Goal: Transaction & Acquisition: Purchase product/service

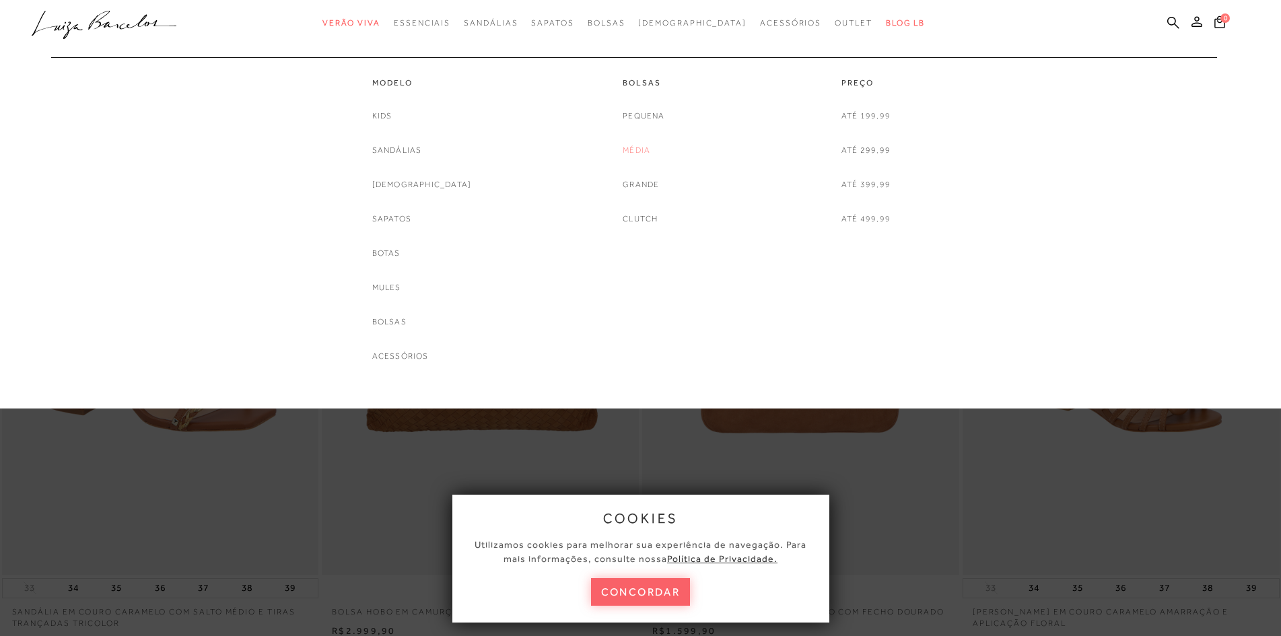
click at [634, 151] on link "Média" at bounding box center [637, 150] width 28 height 14
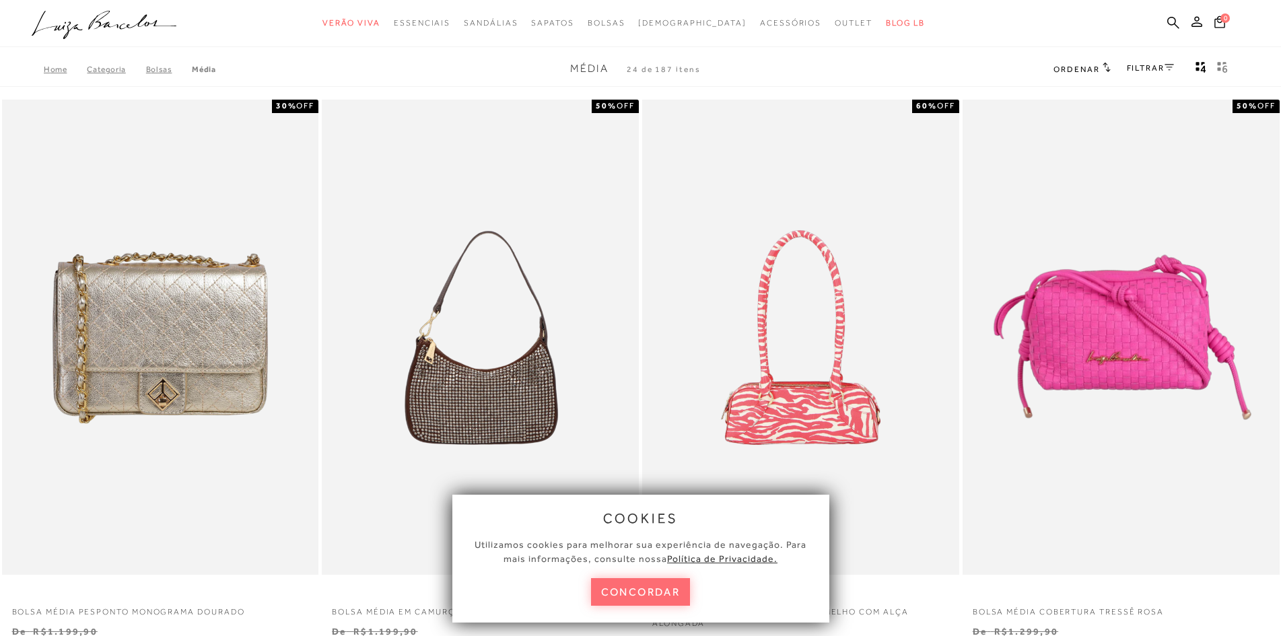
click at [673, 601] on button "concordar" at bounding box center [641, 592] width 100 height 28
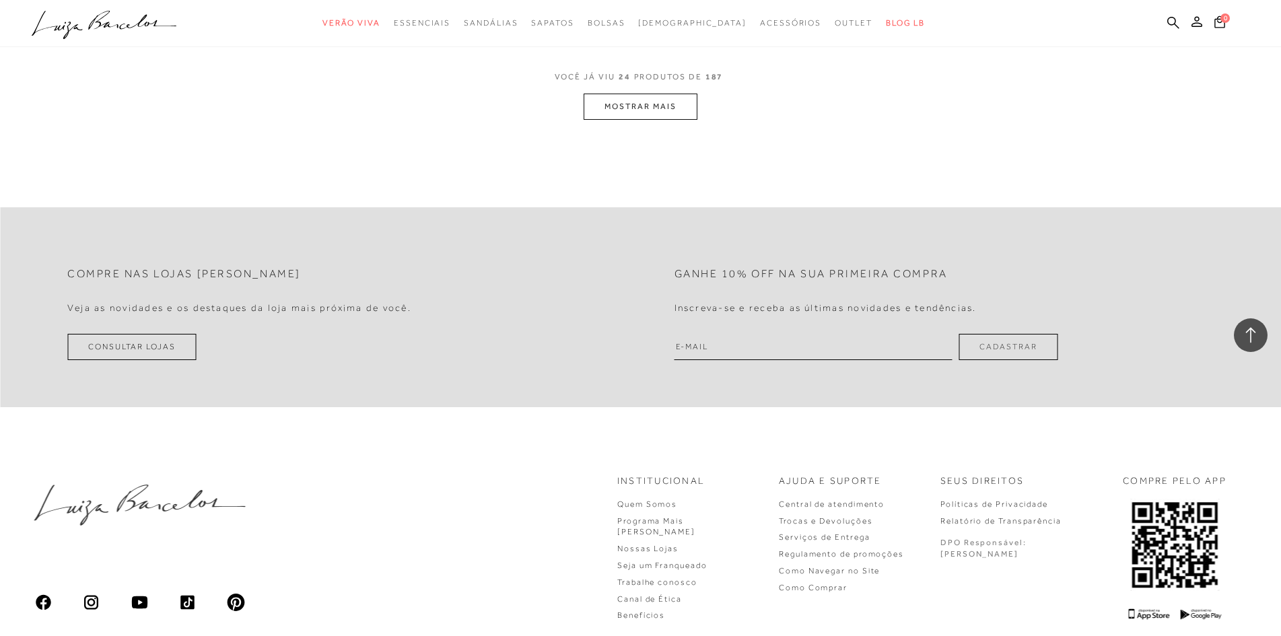
scroll to position [3302, 0]
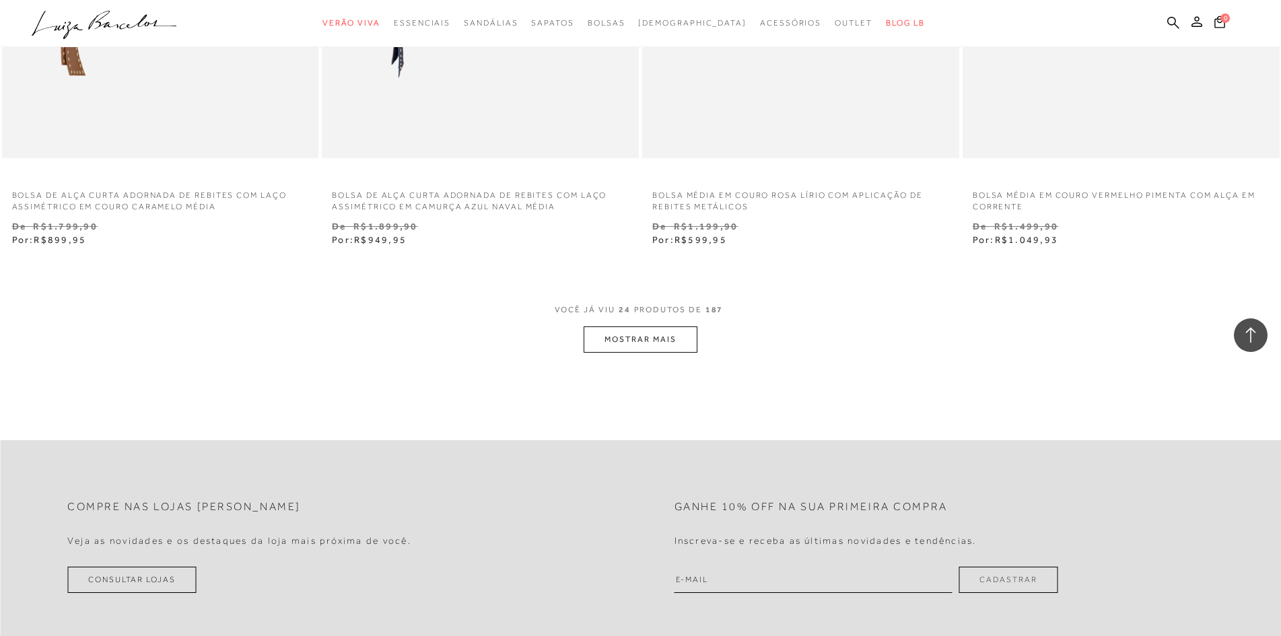
click at [697, 340] on button "MOSTRAR MAIS" at bounding box center [640, 340] width 113 height 26
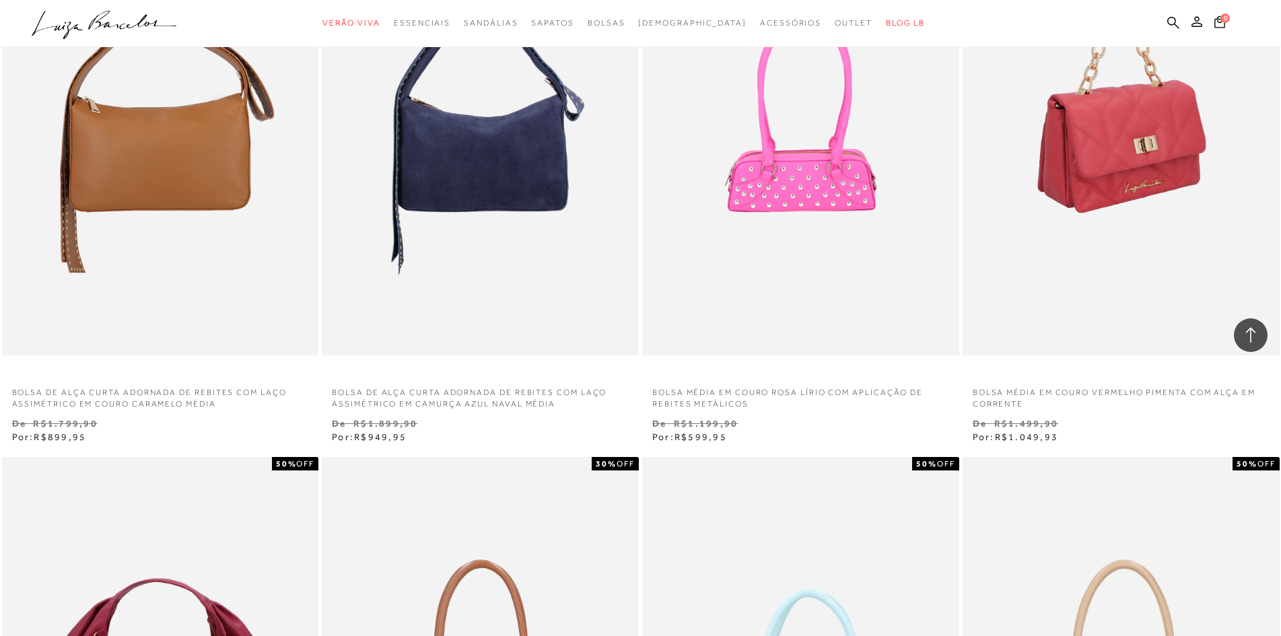
scroll to position [3046, 0]
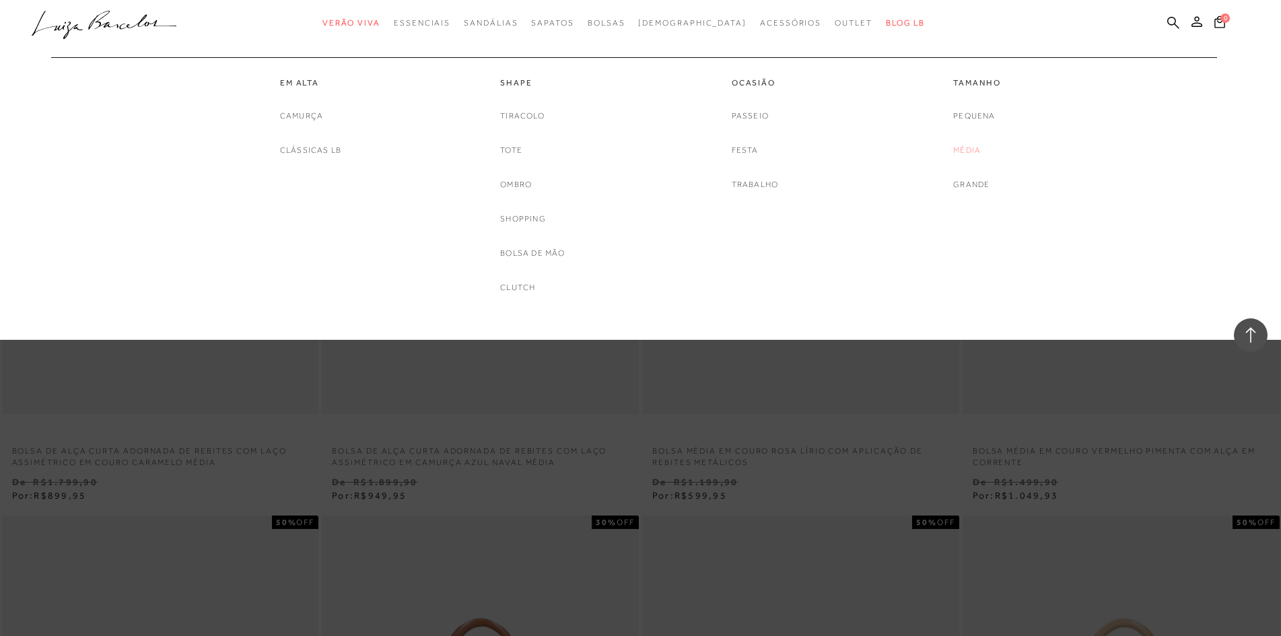
click at [974, 147] on link "Média" at bounding box center [967, 150] width 28 height 14
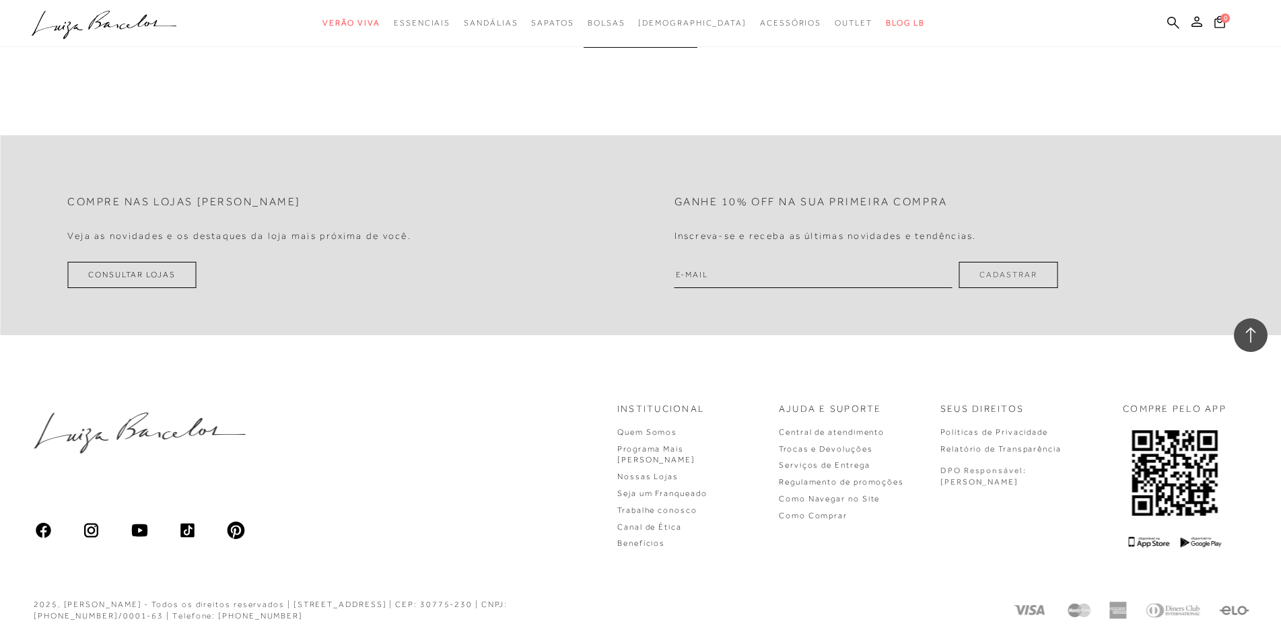
scroll to position [3013, 0]
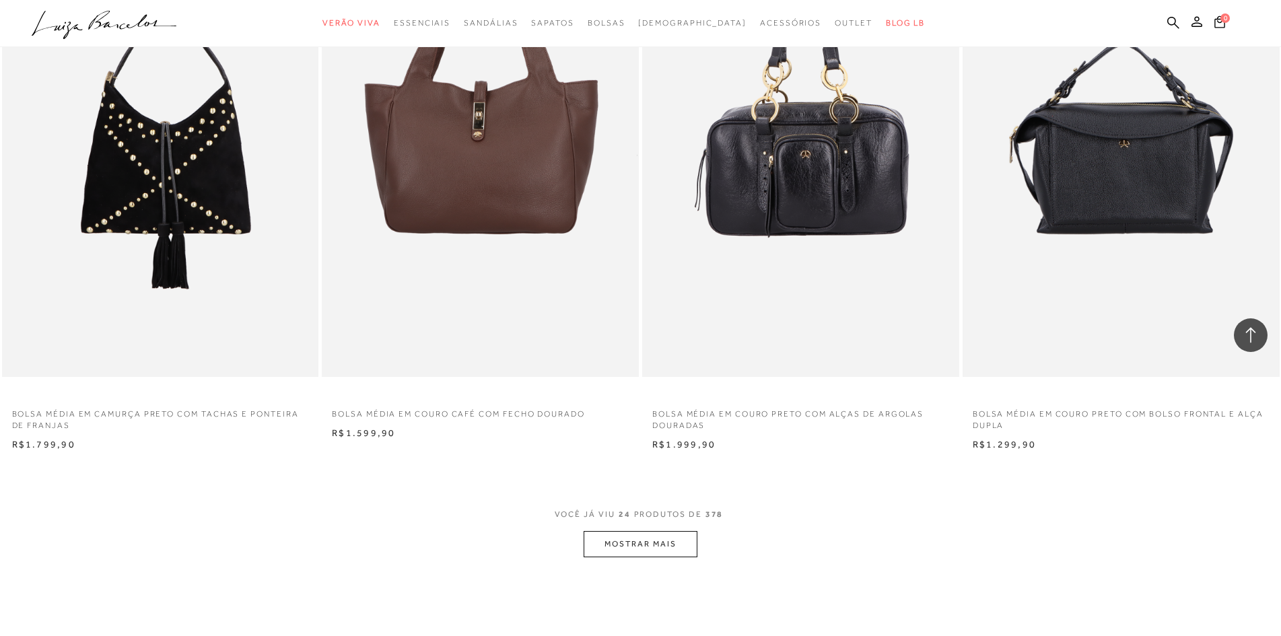
click at [622, 538] on button "MOSTRAR MAIS" at bounding box center [640, 544] width 113 height 26
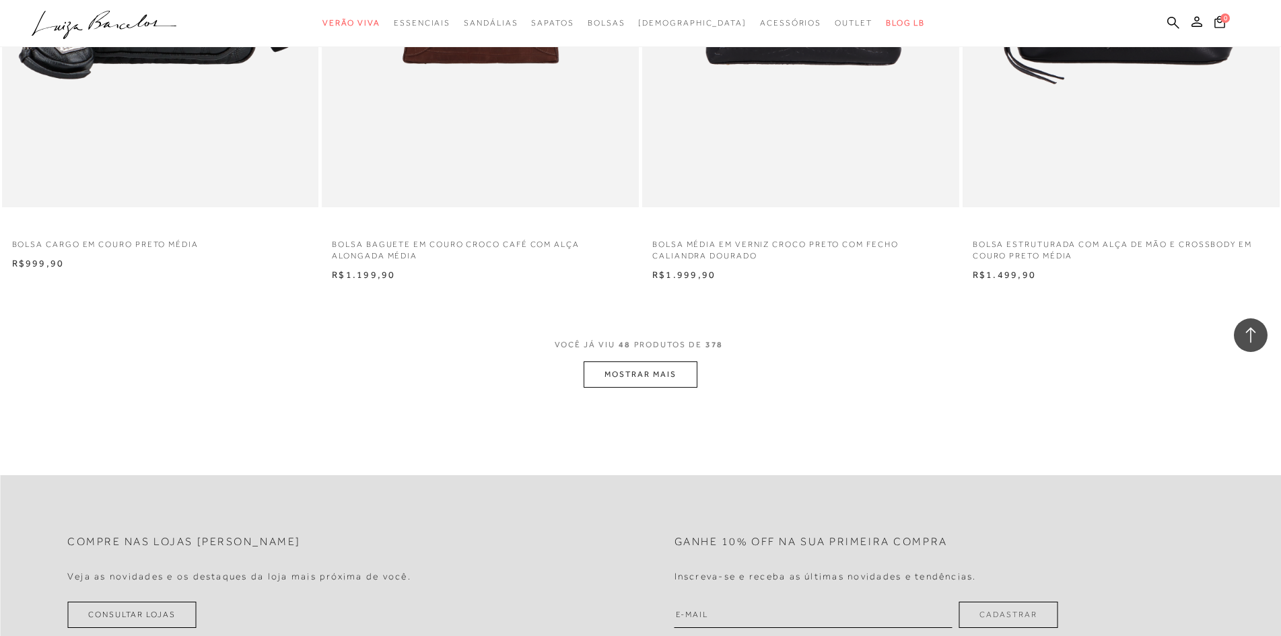
scroll to position [6656, 0]
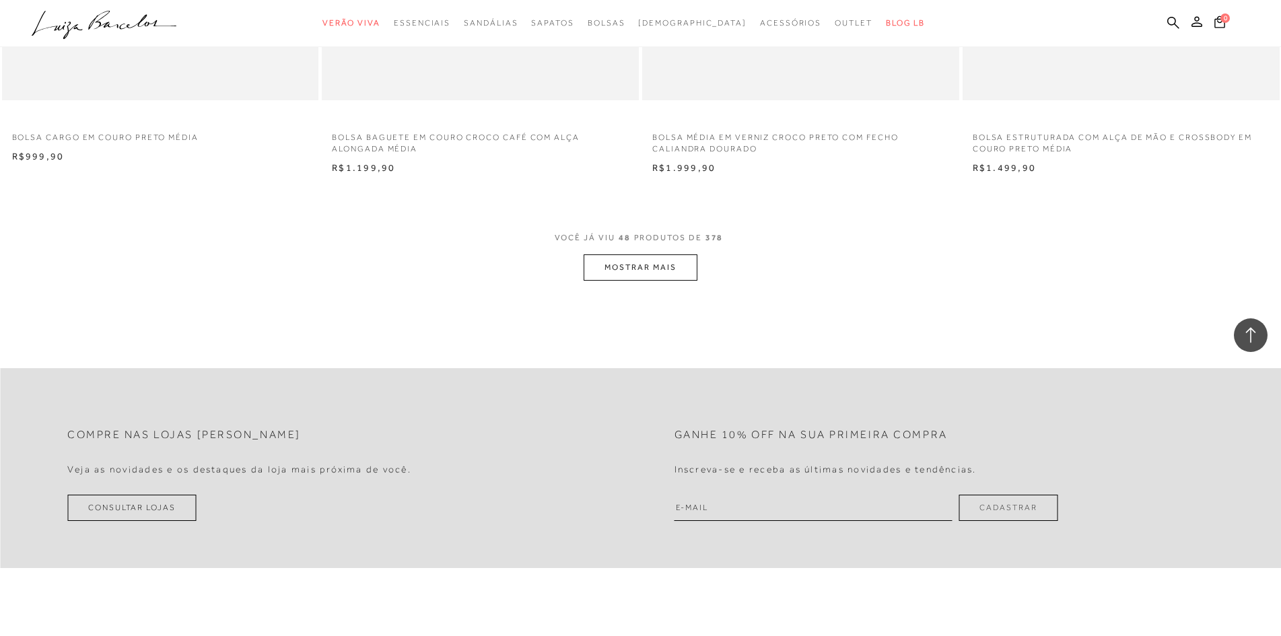
click at [619, 277] on button "MOSTRAR MAIS" at bounding box center [640, 267] width 113 height 26
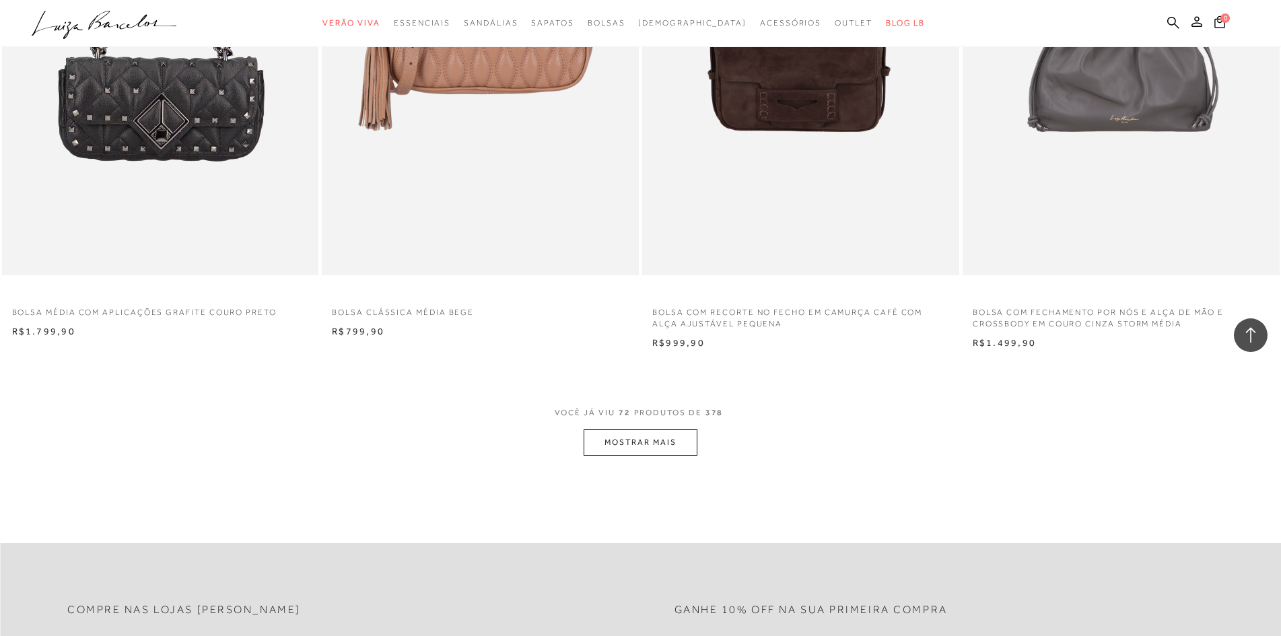
scroll to position [9884, 0]
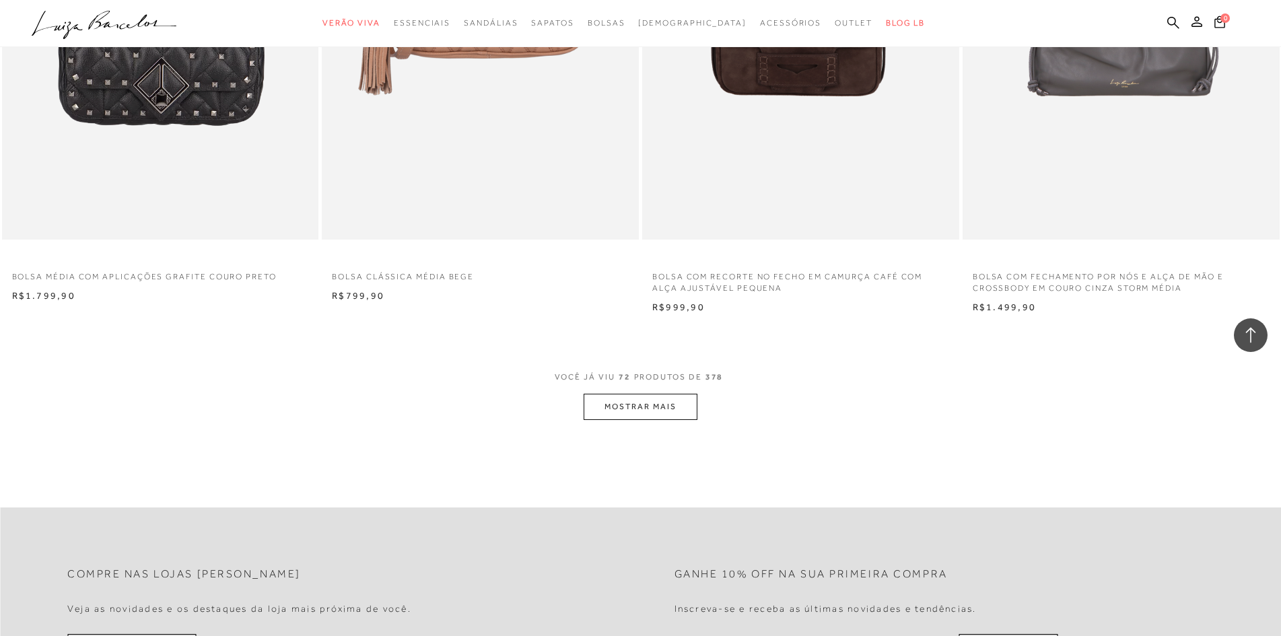
click at [693, 413] on button "MOSTRAR MAIS" at bounding box center [640, 407] width 113 height 26
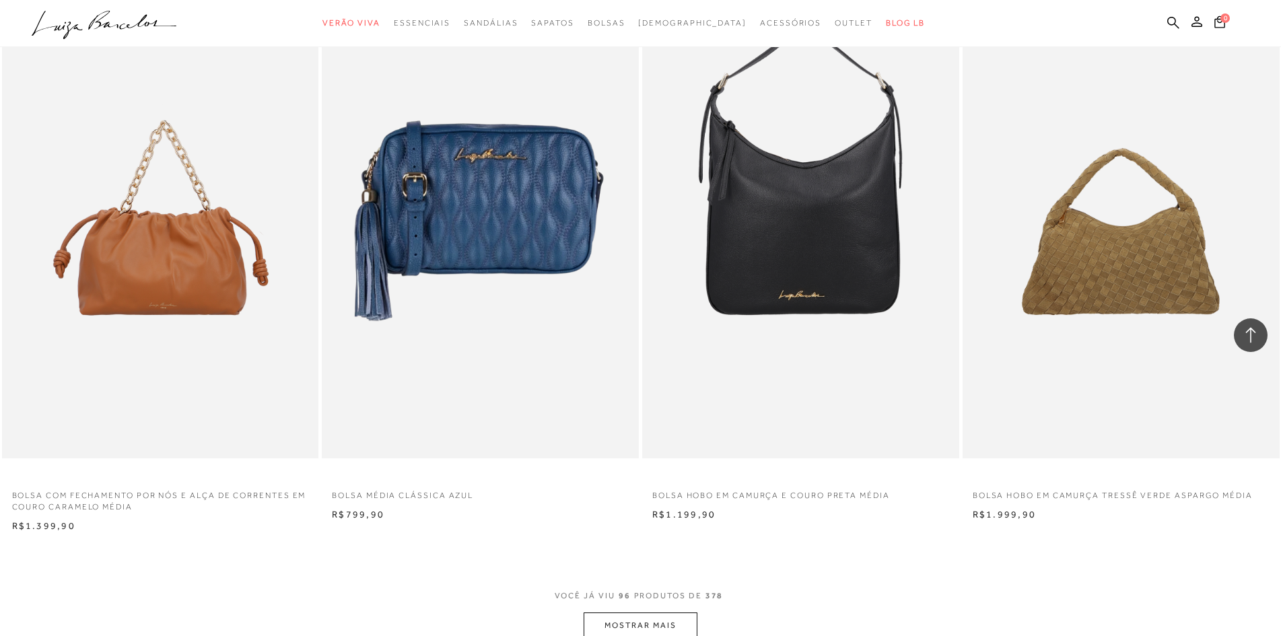
scroll to position [13153, 0]
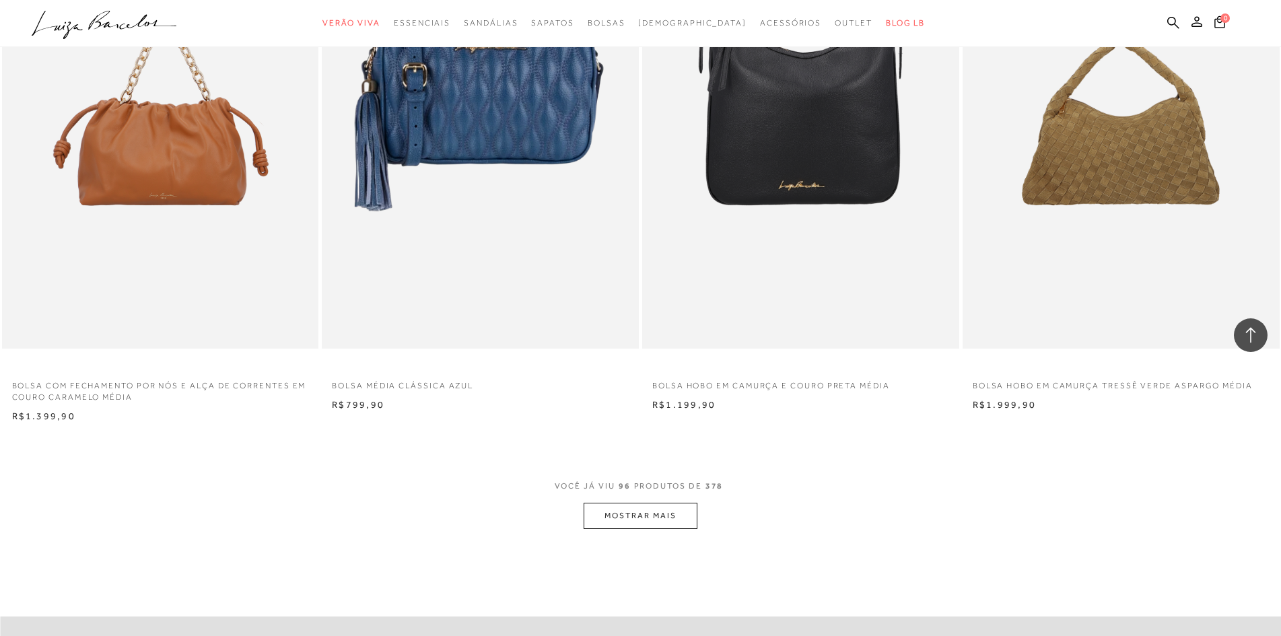
click at [672, 524] on button "MOSTRAR MAIS" at bounding box center [640, 516] width 113 height 26
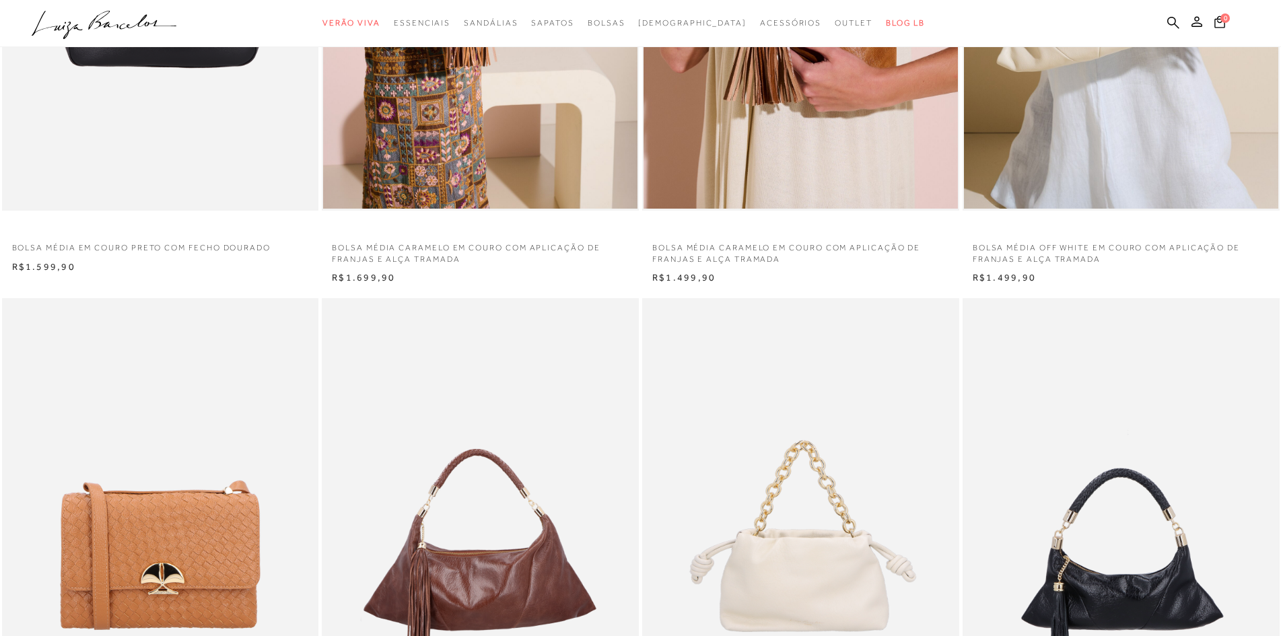
scroll to position [0, 0]
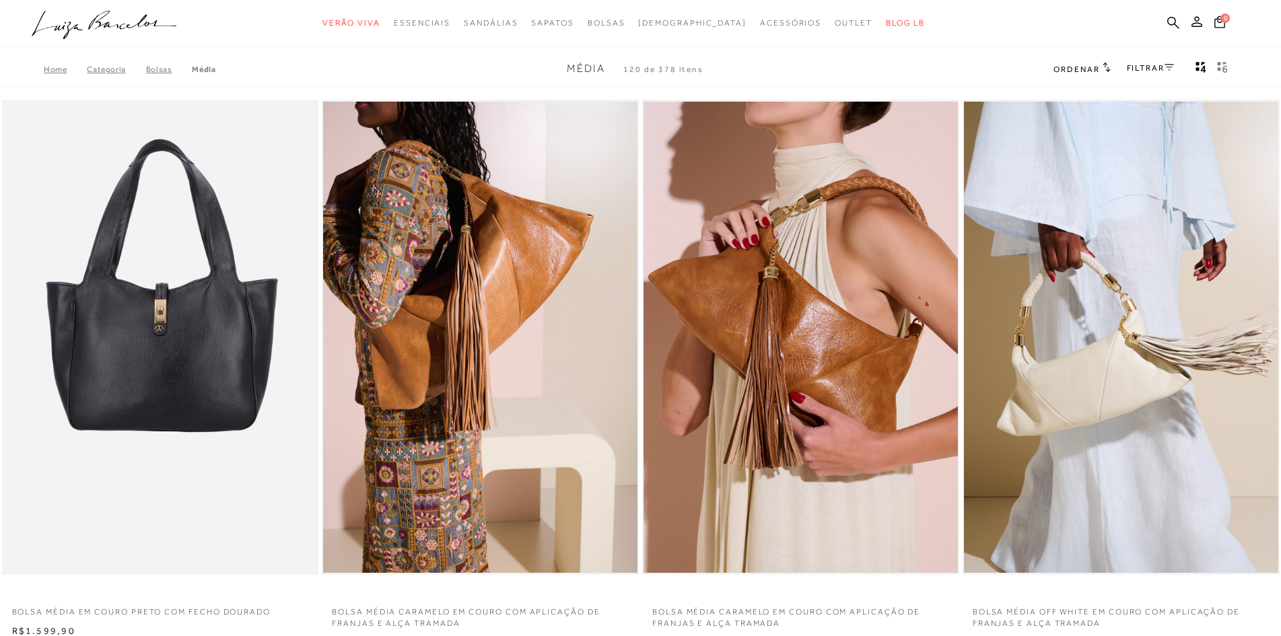
click at [1144, 66] on link "FILTRAR" at bounding box center [1150, 67] width 47 height 9
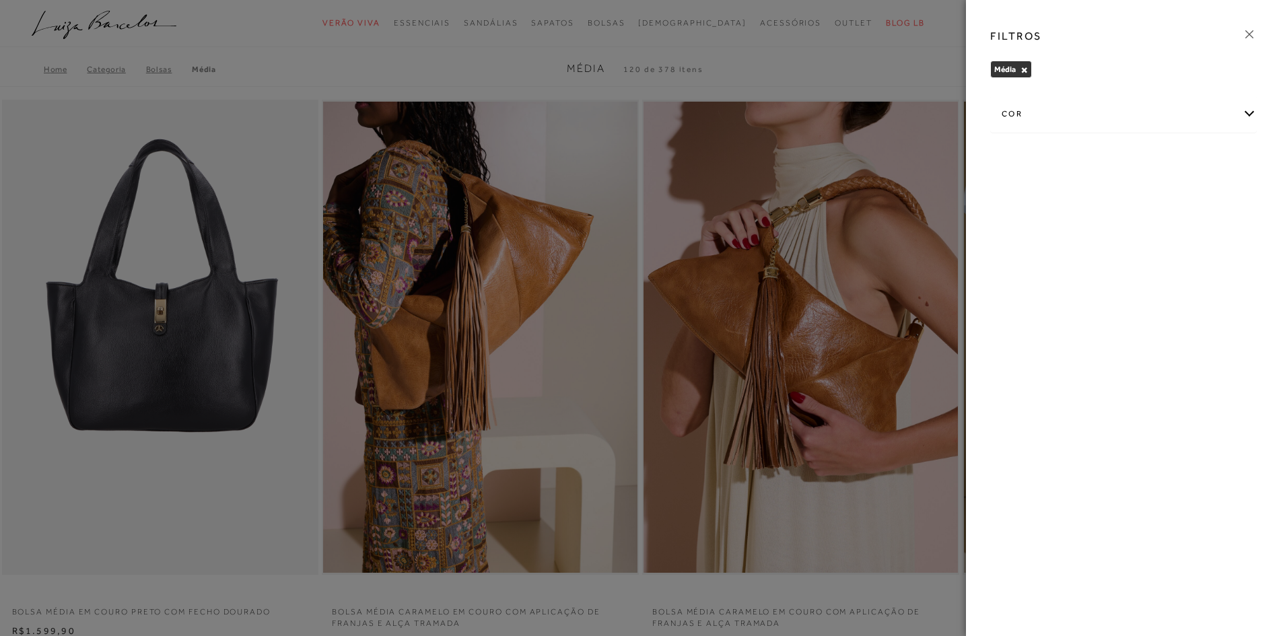
click at [1254, 109] on div "cor" at bounding box center [1123, 114] width 265 height 36
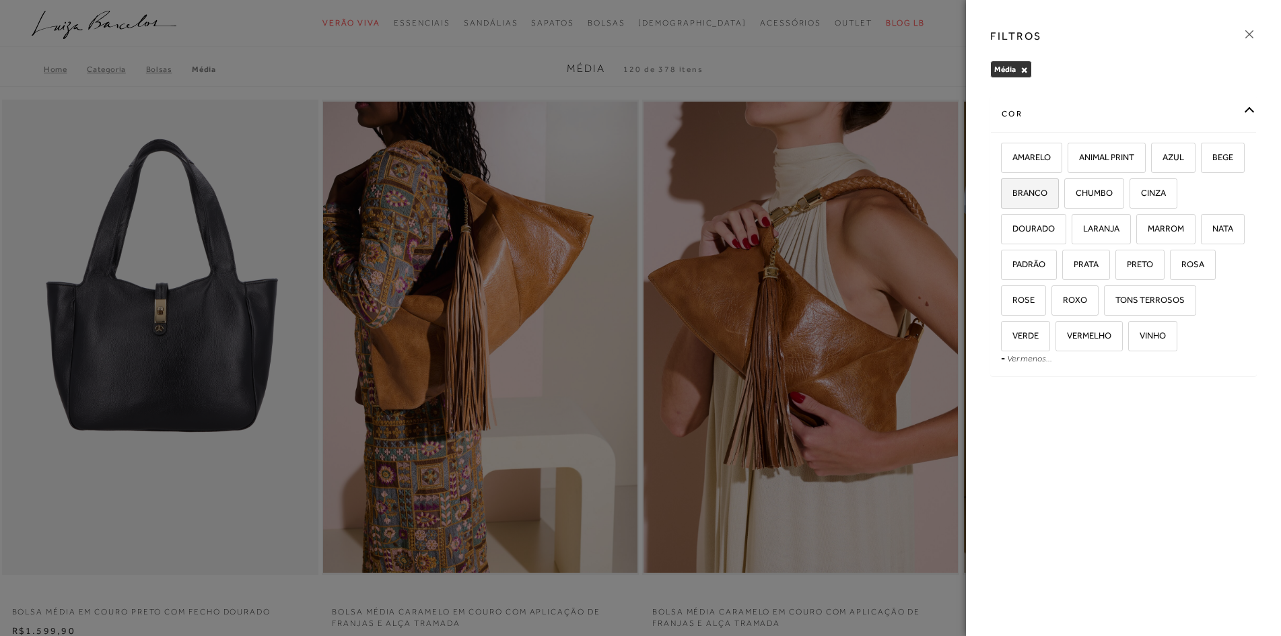
click at [1048, 195] on span "BRANCO" at bounding box center [1024, 193] width 45 height 10
click at [1013, 195] on input "BRANCO" at bounding box center [1005, 195] width 13 height 13
checkbox input "true"
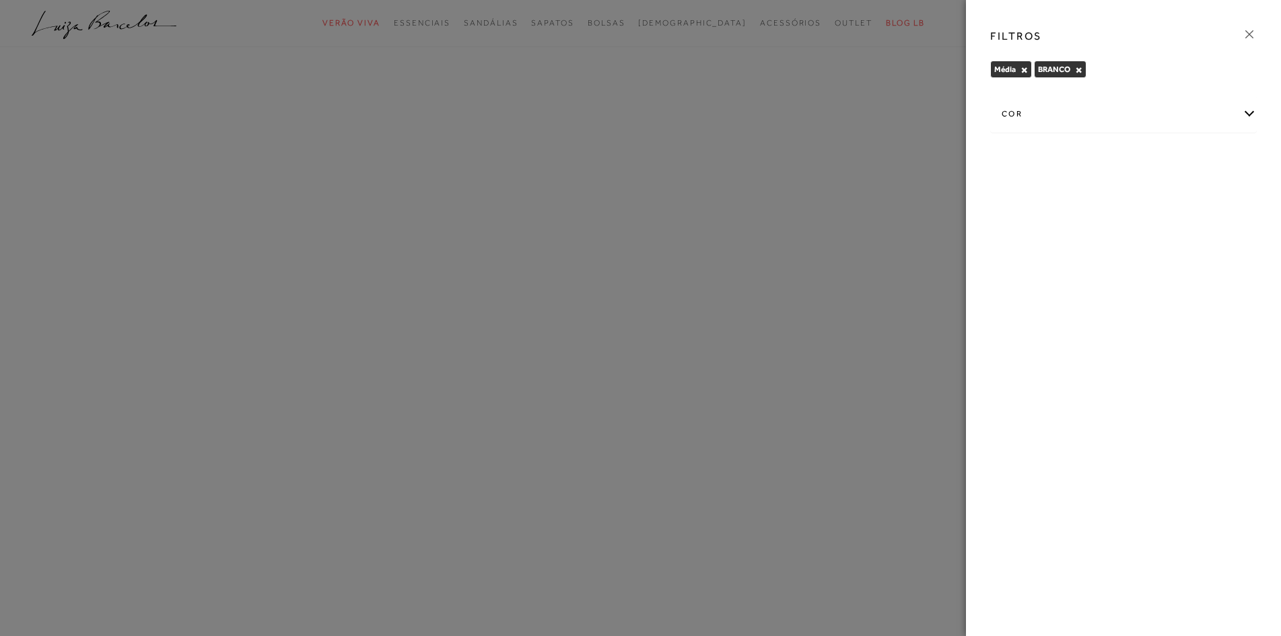
click at [757, 106] on div at bounding box center [640, 318] width 1281 height 636
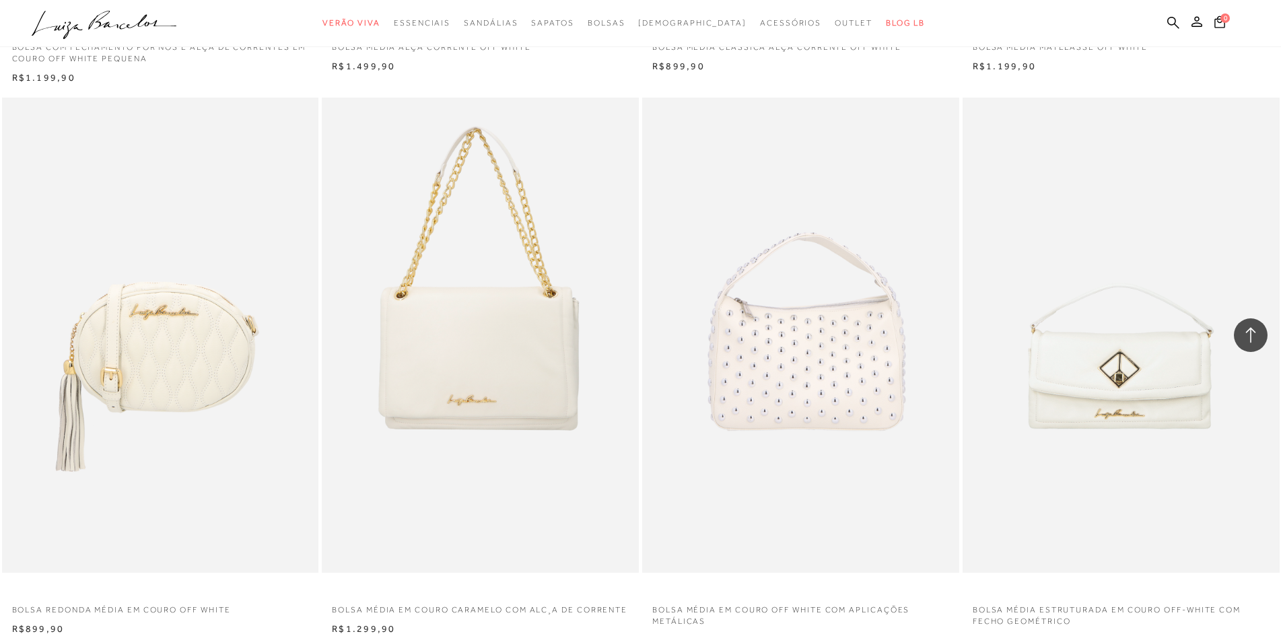
scroll to position [1155, 0]
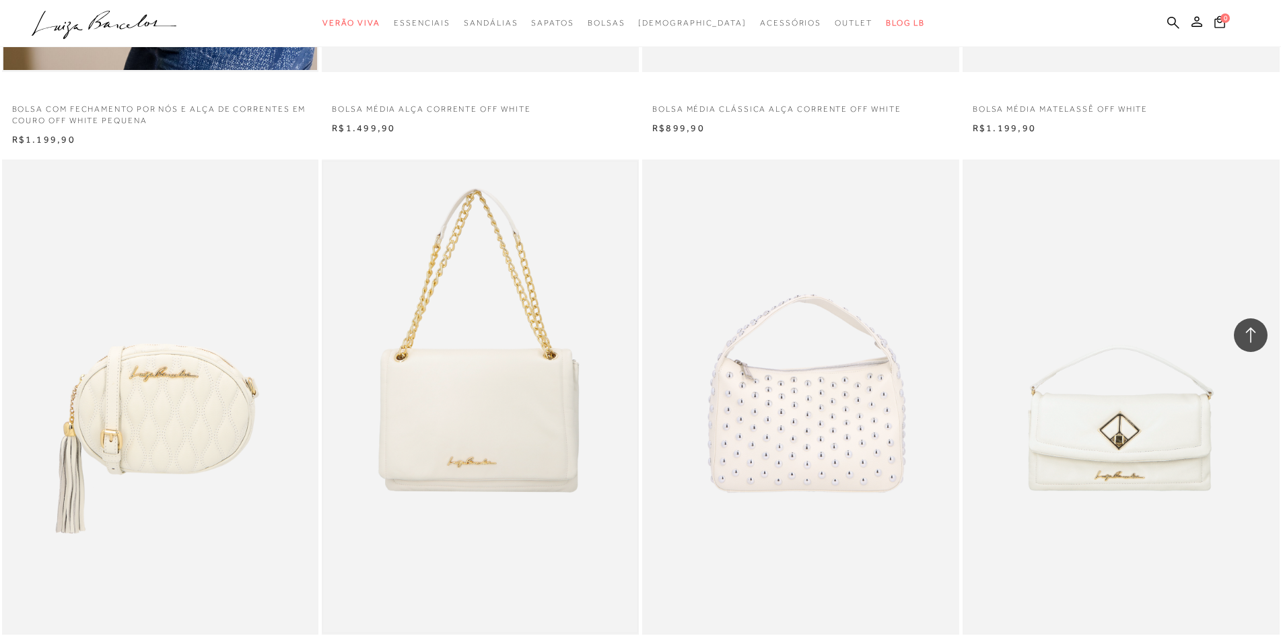
click at [559, 289] on img at bounding box center [480, 397] width 314 height 471
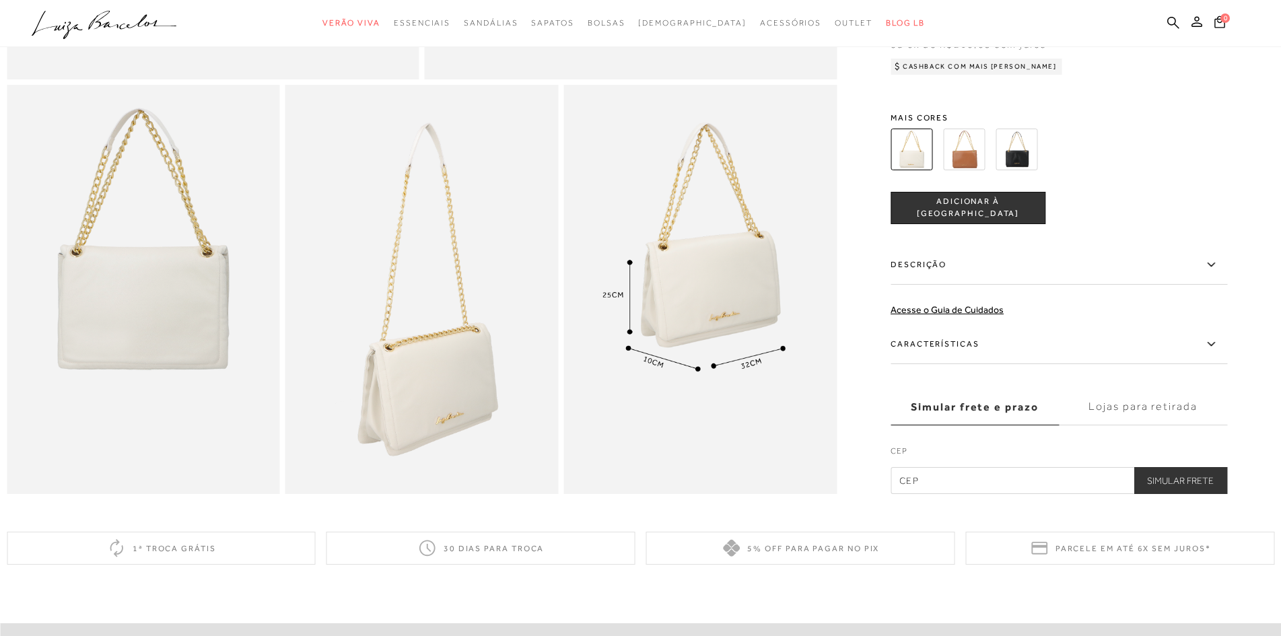
scroll to position [613, 0]
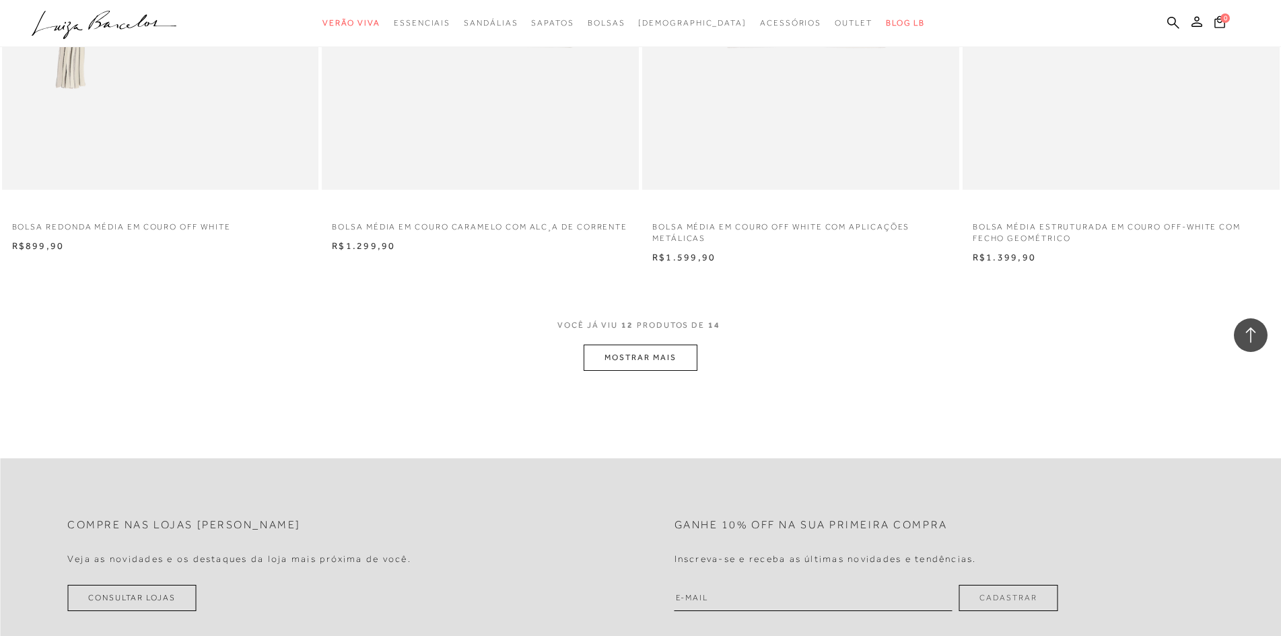
scroll to position [1546, 0]
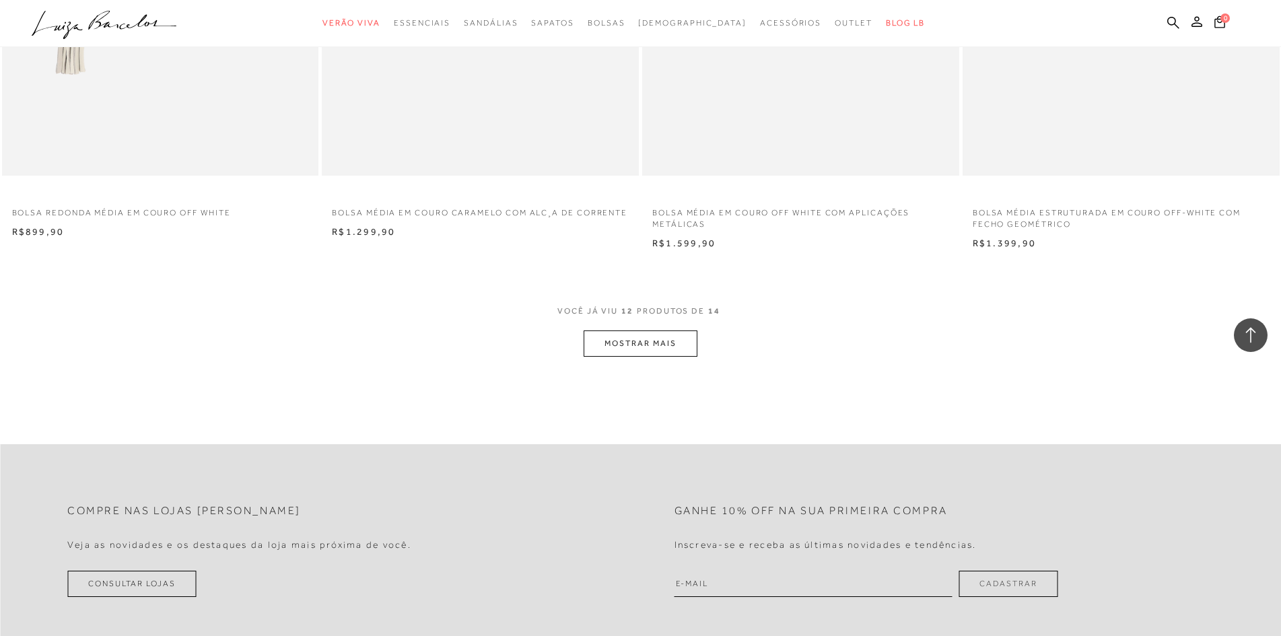
click at [671, 344] on button "MOSTRAR MAIS" at bounding box center [640, 344] width 113 height 26
